Goal: Transaction & Acquisition: Purchase product/service

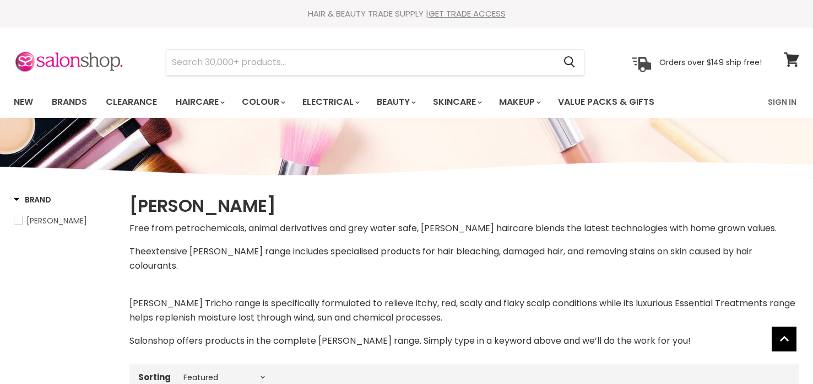
select select "manual"
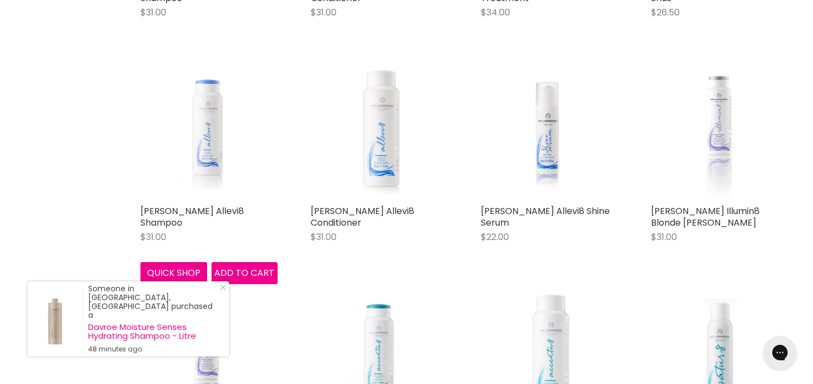
scroll to position [580, 0]
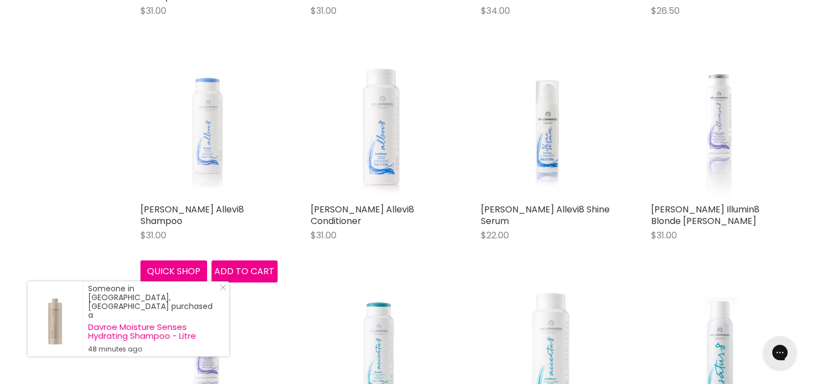
click at [202, 150] on img "Main content" at bounding box center [209, 129] width 91 height 137
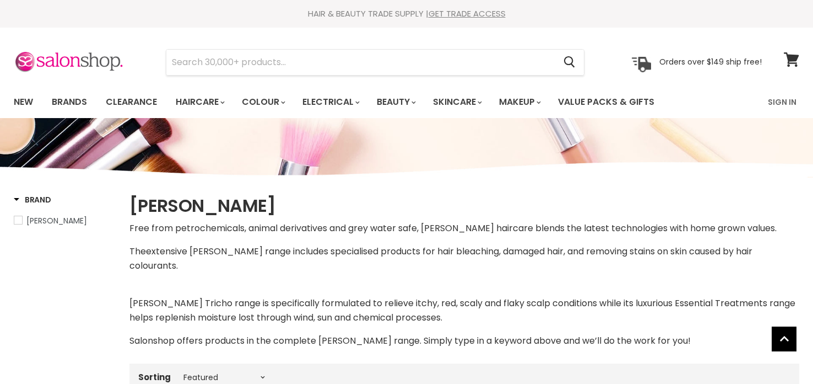
select select "manual"
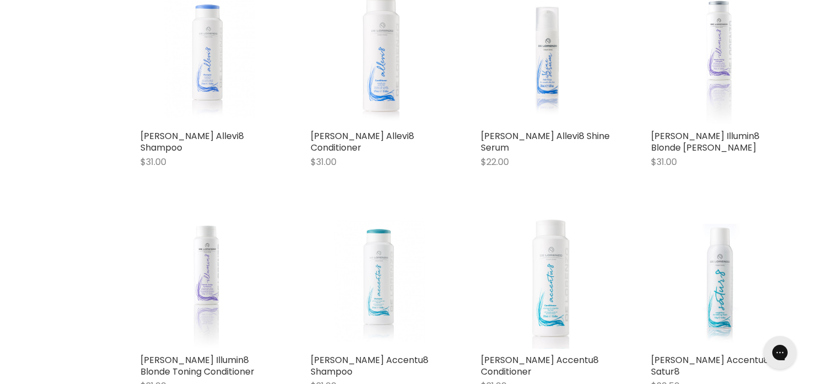
click at [379, 276] on img "Main content" at bounding box center [379, 279] width 91 height 137
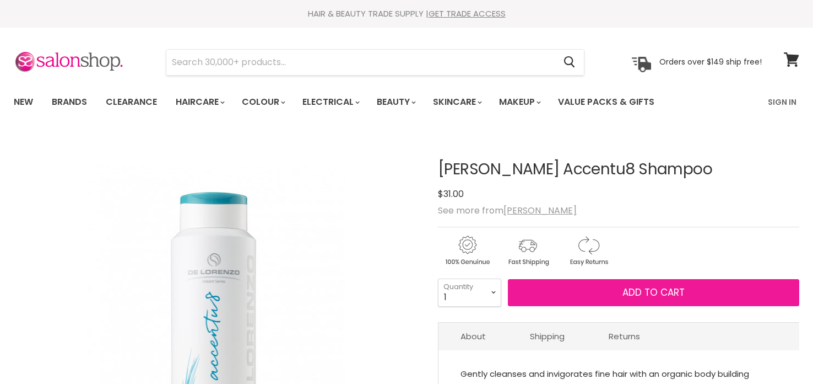
drag, startPoint x: 0, startPoint y: 0, endPoint x: 660, endPoint y: 292, distance: 721.2
click at [660, 292] on span "Add to cart" at bounding box center [654, 291] width 62 height 13
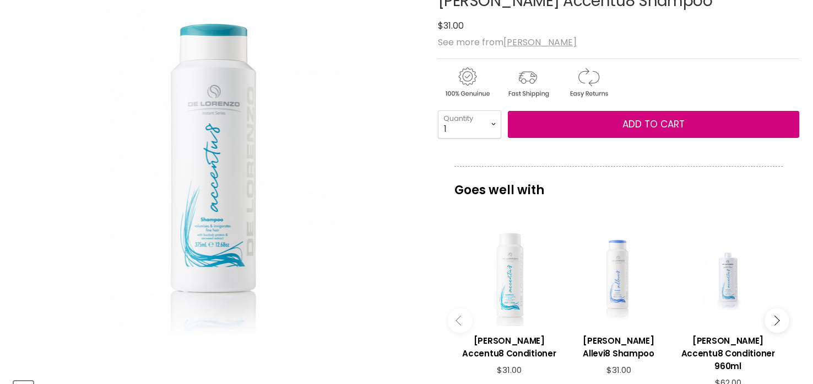
scroll to position [170, 0]
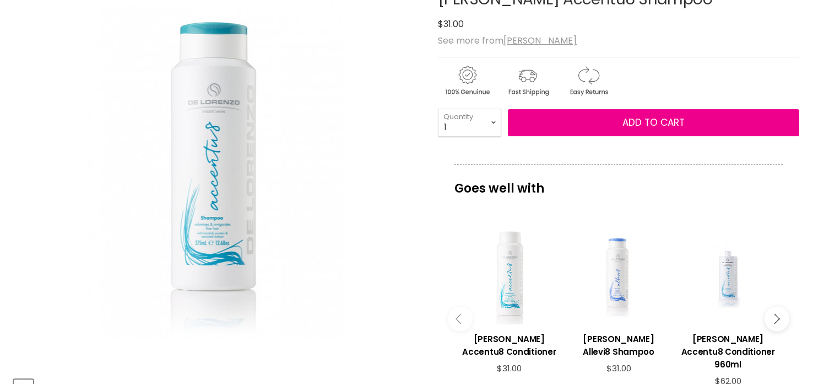
click at [513, 307] on div "Main content" at bounding box center [509, 274] width 99 height 99
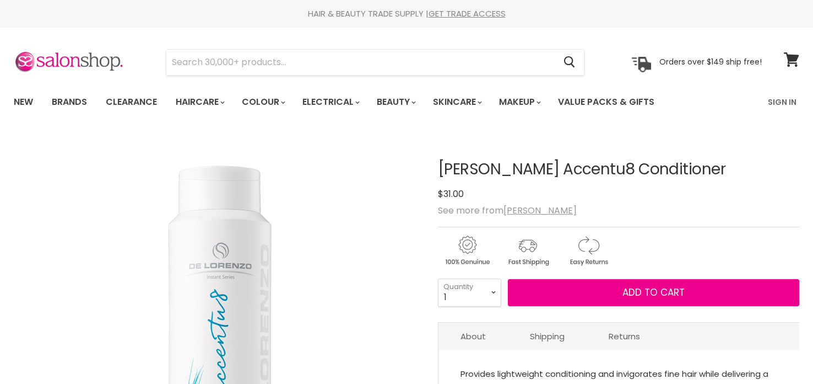
click at [674, 293] on span "Add to cart" at bounding box center [654, 291] width 62 height 13
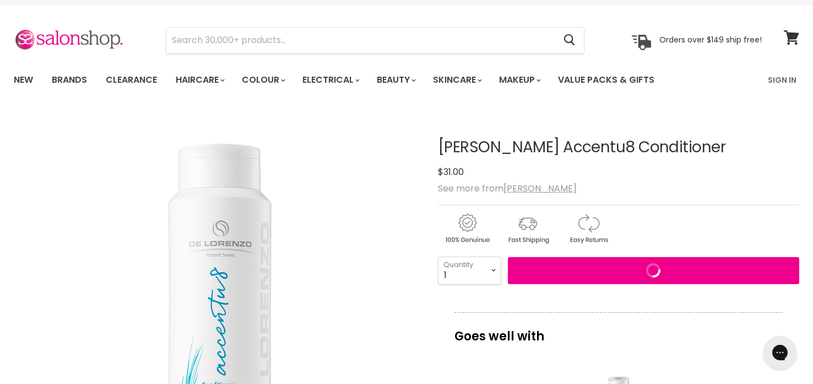
scroll to position [33, 0]
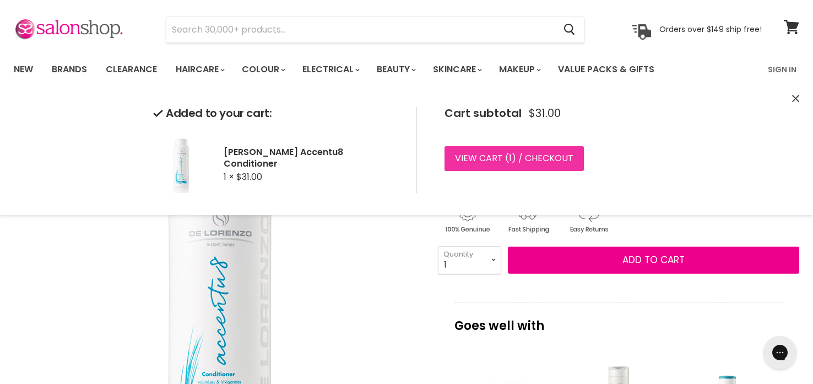
click at [552, 159] on link "View cart ( 1 ) / Checkout" at bounding box center [514, 158] width 139 height 24
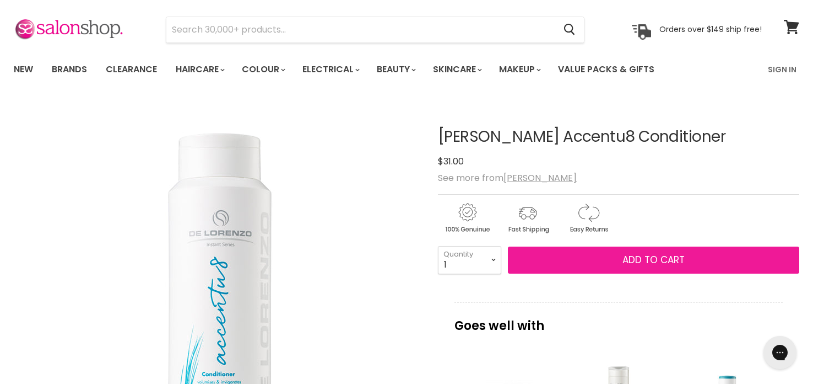
click at [665, 263] on span "Add to cart" at bounding box center [654, 259] width 62 height 13
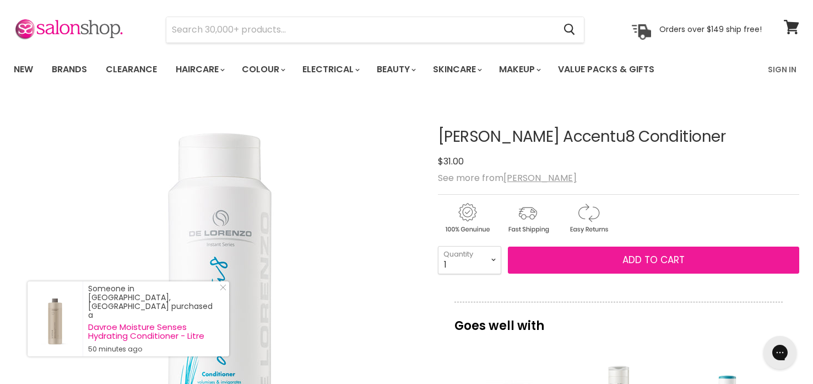
click at [652, 266] on span "Add to cart" at bounding box center [654, 259] width 62 height 13
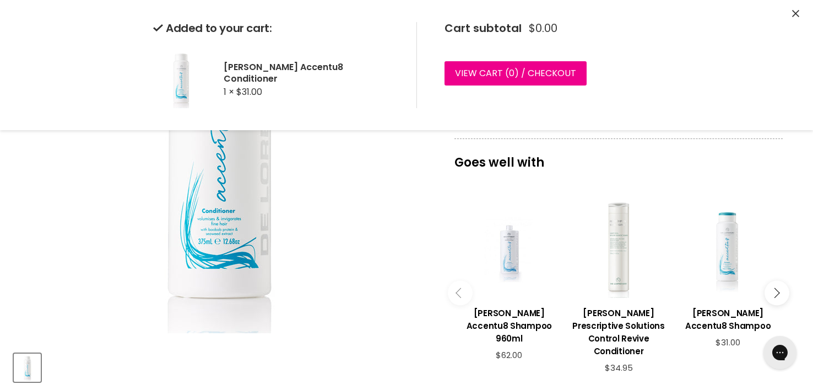
scroll to position [211, 0]
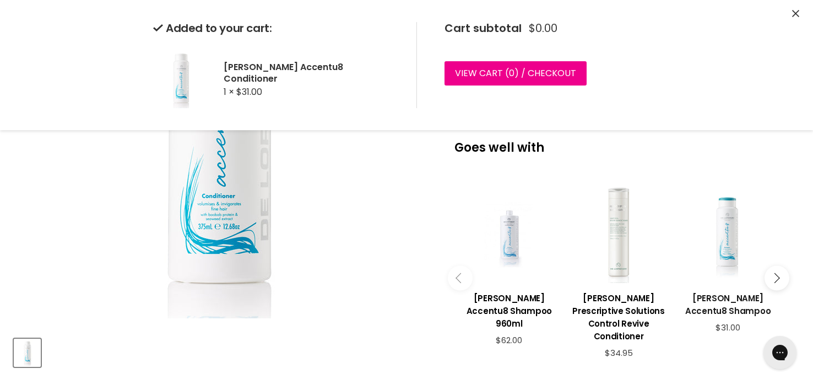
click at [739, 298] on h3 "[PERSON_NAME] Accentu8 Shampoo" at bounding box center [728, 304] width 99 height 25
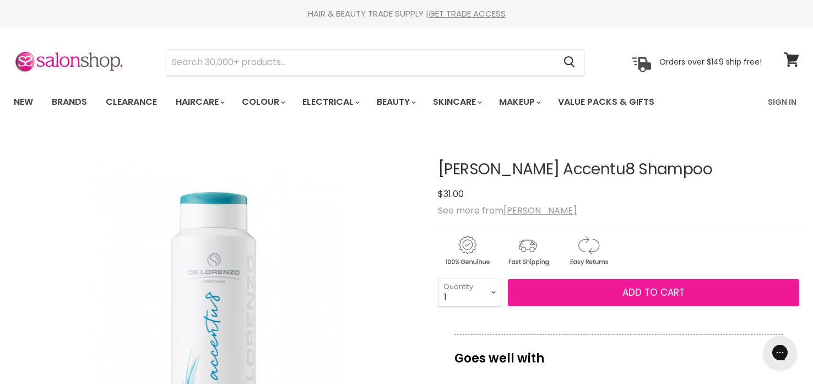
click at [666, 289] on span "Add to cart" at bounding box center [654, 291] width 62 height 13
click at [665, 292] on span "Add to cart" at bounding box center [654, 291] width 62 height 13
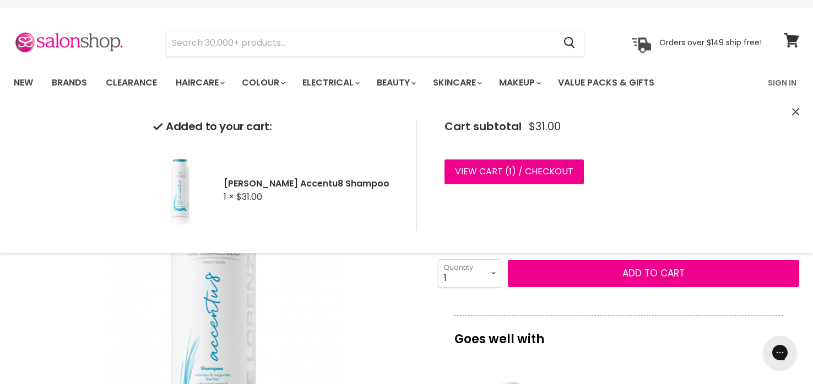
scroll to position [31, 0]
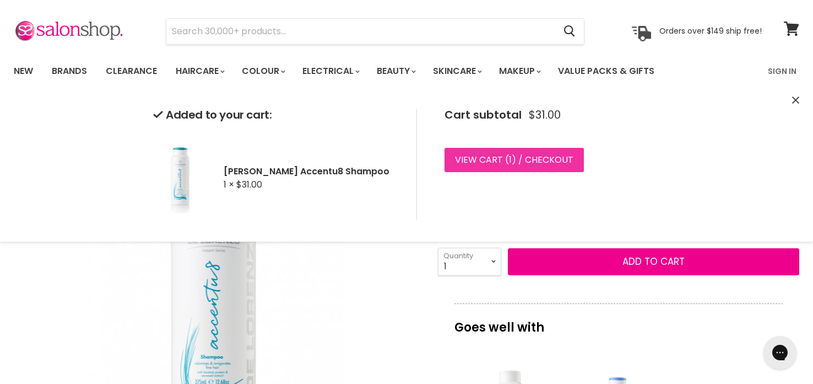
click at [488, 159] on link "View cart ( 1 ) / Checkout" at bounding box center [514, 160] width 139 height 24
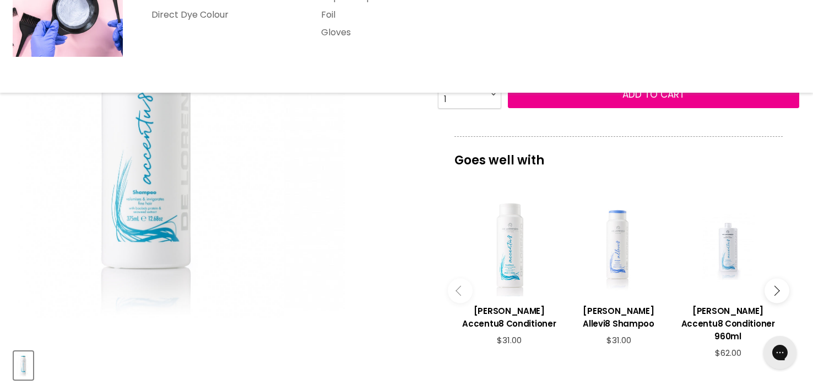
scroll to position [205, 0]
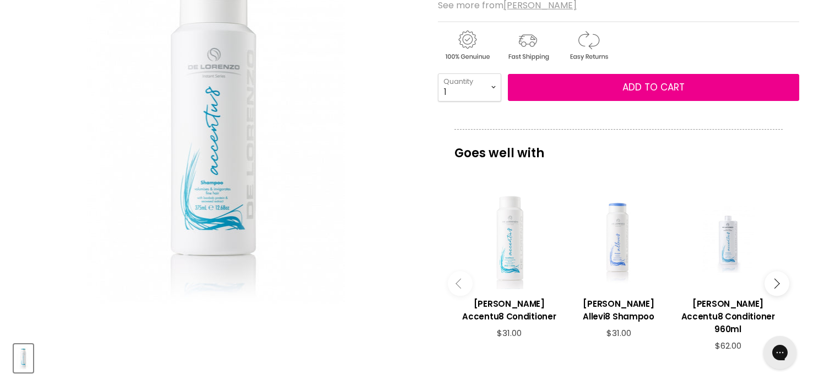
click at [511, 277] on div "Main content" at bounding box center [509, 239] width 99 height 99
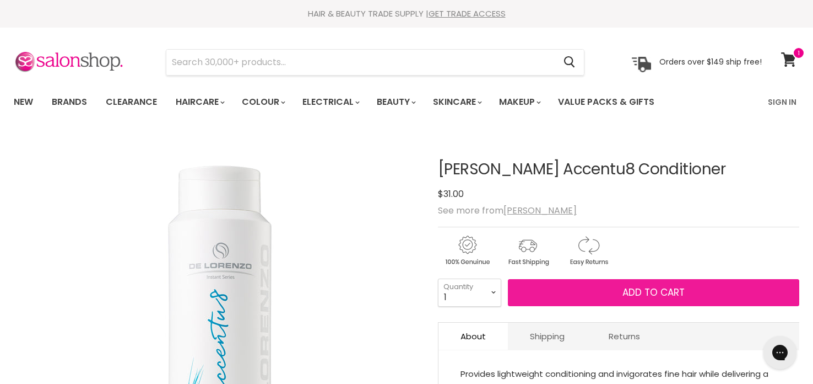
click at [643, 289] on span "Add to cart" at bounding box center [654, 291] width 62 height 13
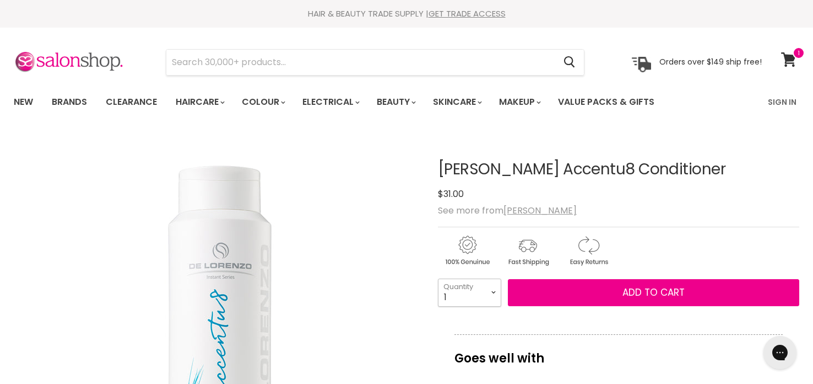
click at [492, 293] on select "1 2 3 4 5 6 7 8 9 10+" at bounding box center [469, 292] width 63 height 28
click at [438, 278] on select "1 2 3 4 5 6 7 8 9 10+" at bounding box center [469, 292] width 63 height 28
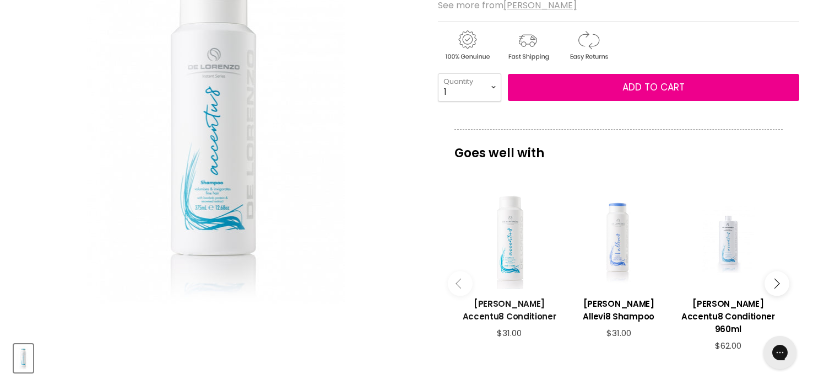
click at [517, 316] on h3 "[PERSON_NAME] Accentu8 Conditioner" at bounding box center [509, 309] width 99 height 25
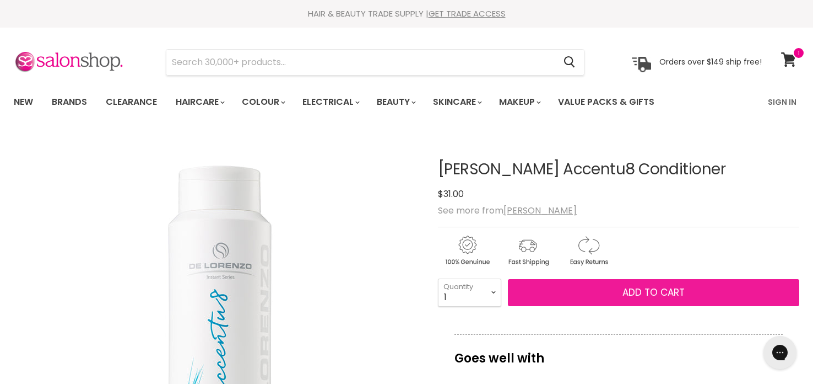
click at [668, 287] on span "Add to cart" at bounding box center [654, 291] width 62 height 13
click at [666, 287] on span "Add to cart" at bounding box center [654, 291] width 62 height 13
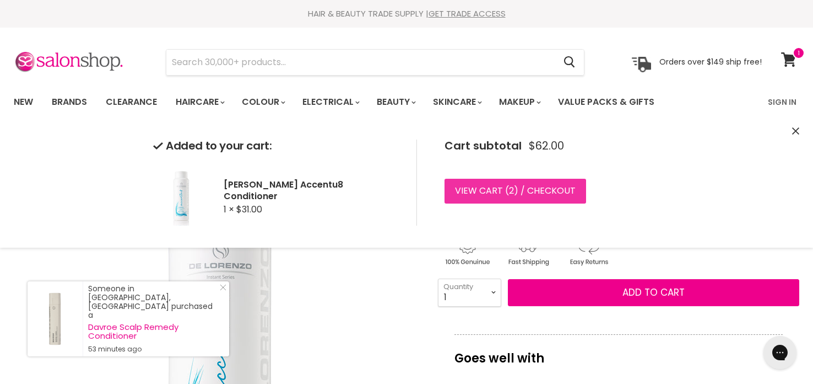
click at [548, 192] on link "View cart ( 2 ) / Checkout" at bounding box center [516, 191] width 142 height 24
